Goal: Task Accomplishment & Management: Manage account settings

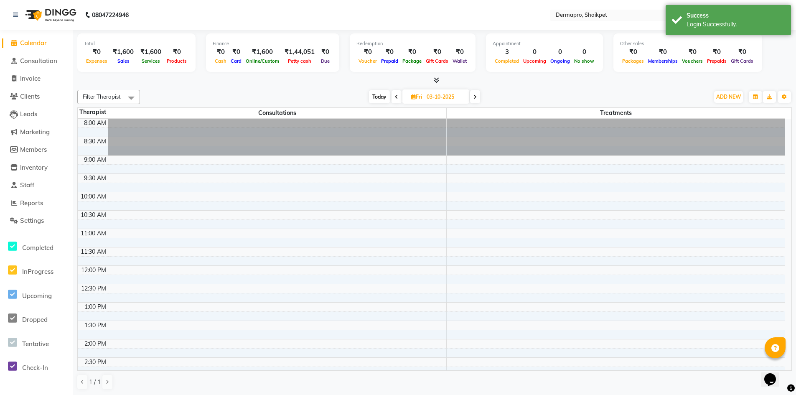
scroll to position [226, 0]
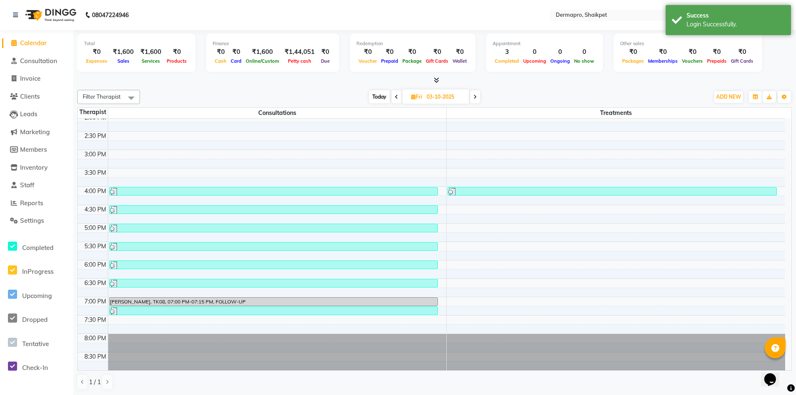
click at [475, 96] on icon at bounding box center [474, 96] width 3 height 5
type input "04-10-2025"
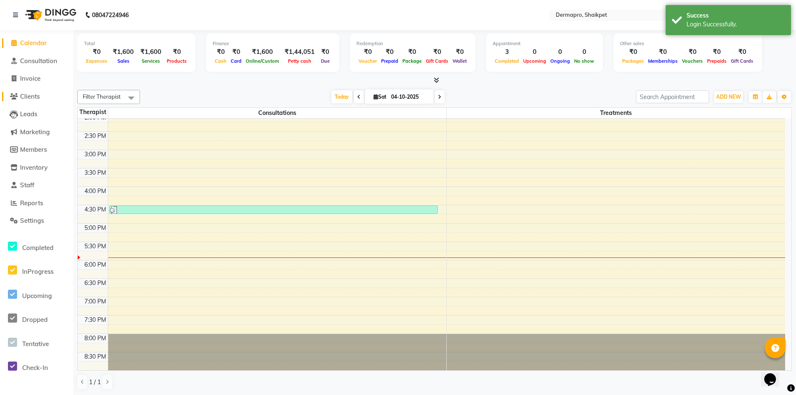
click at [30, 93] on span "Clients" at bounding box center [30, 96] width 20 height 8
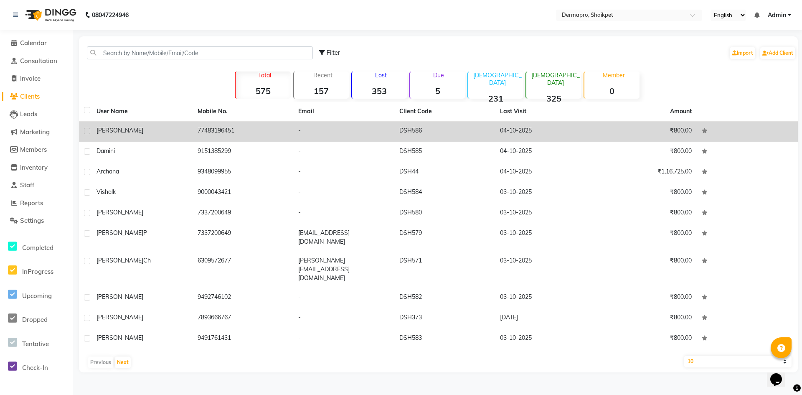
click at [300, 130] on td "-" at bounding box center [343, 131] width 101 height 20
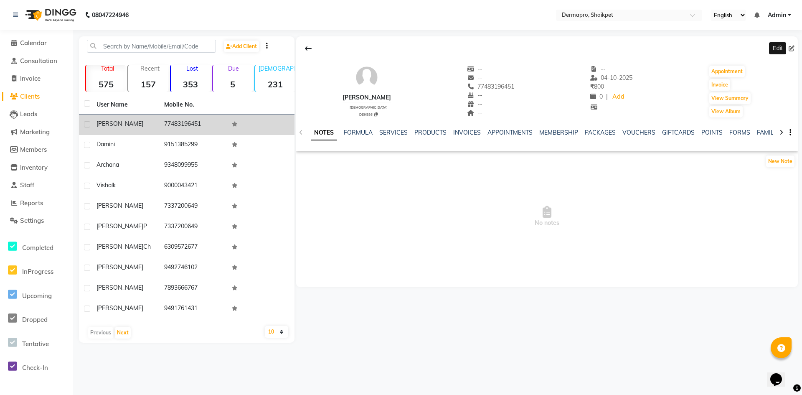
click at [791, 47] on icon at bounding box center [791, 49] width 6 height 6
select select "[DEMOGRAPHIC_DATA]"
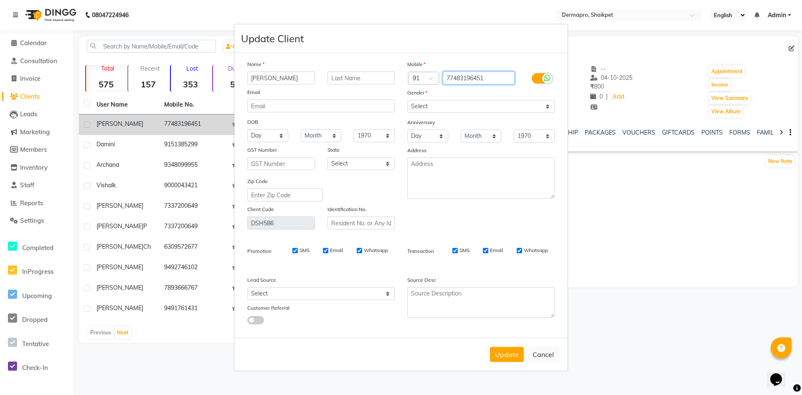
click at [448, 75] on input "77483196451" at bounding box center [479, 77] width 72 height 13
type input "7483196451"
click at [504, 349] on button "Update" at bounding box center [507, 354] width 34 height 15
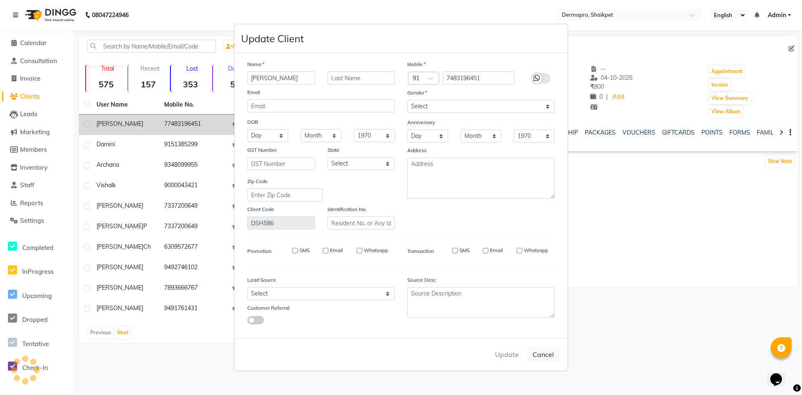
select select
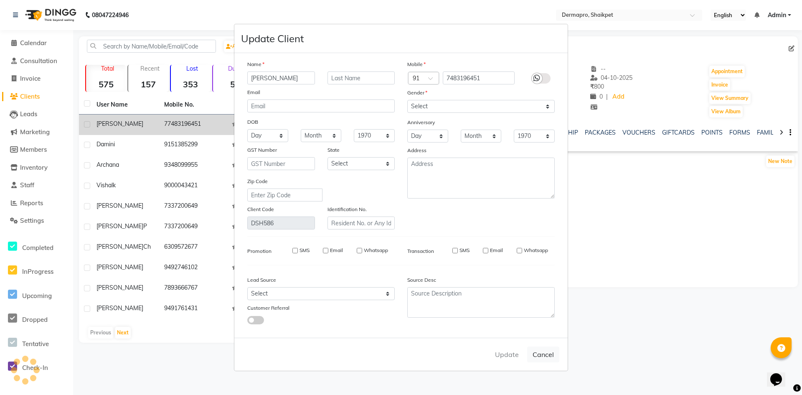
select select
checkbox input "false"
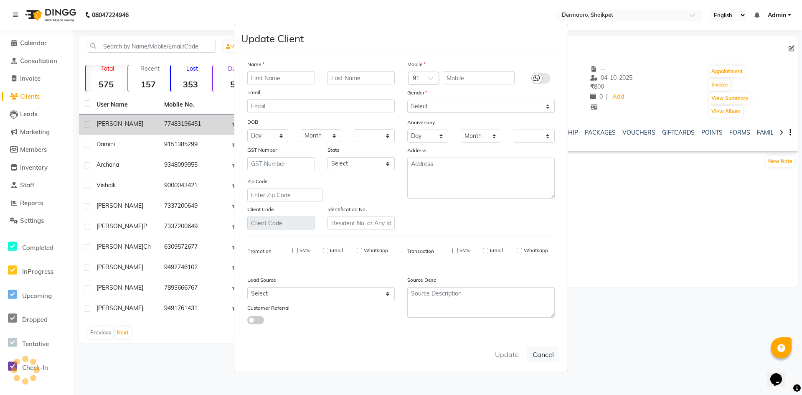
checkbox input "false"
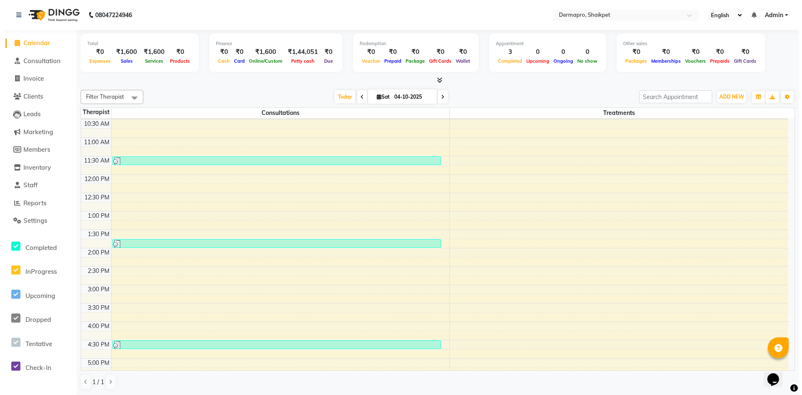
scroll to position [89, 0]
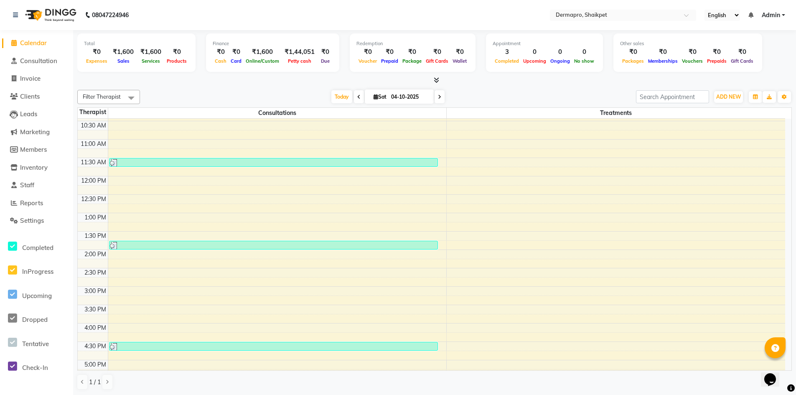
click at [784, 14] on link "Admin" at bounding box center [772, 15] width 23 height 9
click at [743, 58] on link "Sign out" at bounding box center [742, 57] width 76 height 13
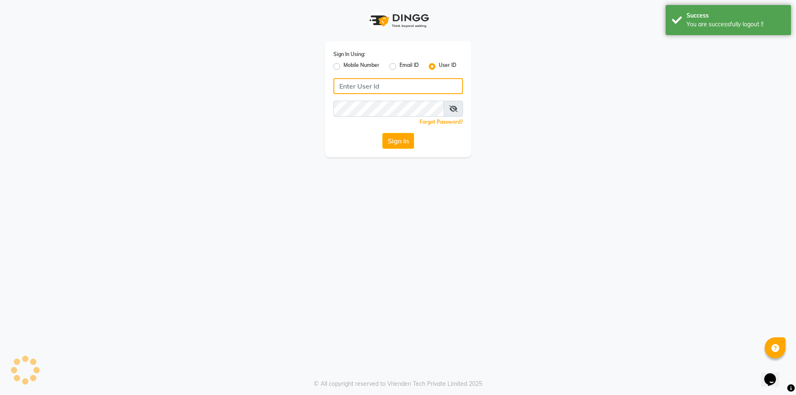
type input "dermapro"
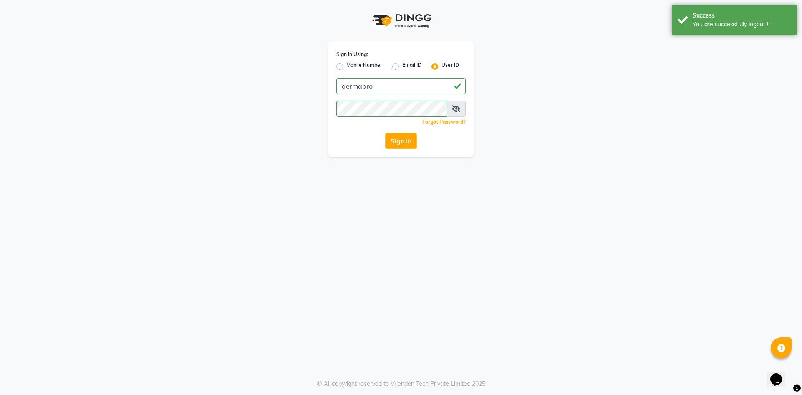
click at [346, 65] on label "Mobile Number" at bounding box center [364, 66] width 36 height 10
click at [346, 65] on input "Mobile Number" at bounding box center [348, 63] width 5 height 5
radio input "true"
radio input "false"
drag, startPoint x: 373, startPoint y: 85, endPoint x: 380, endPoint y: 94, distance: 10.4
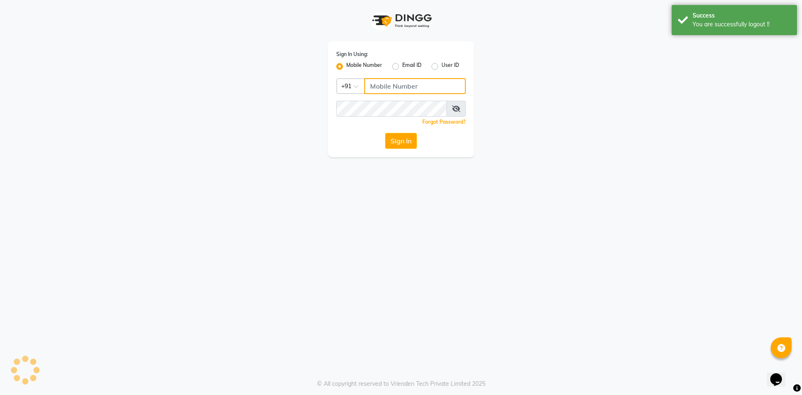
click at [373, 85] on input "Username" at bounding box center [414, 86] width 101 height 16
type input "8374195350"
click at [401, 142] on button "Sign In" at bounding box center [401, 141] width 32 height 16
